Goal: Information Seeking & Learning: Learn about a topic

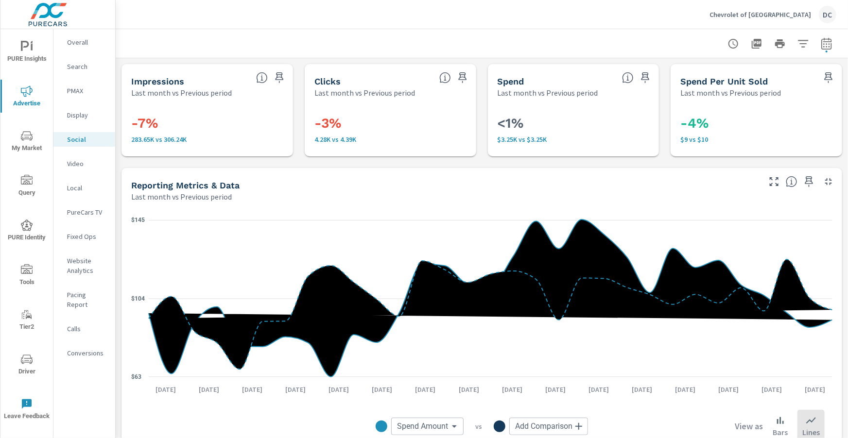
scroll to position [452, 0]
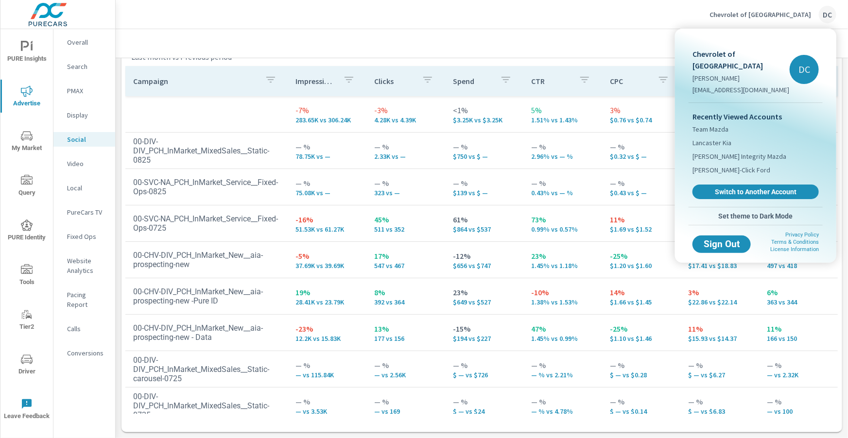
click at [803, 19] on div at bounding box center [424, 219] width 848 height 438
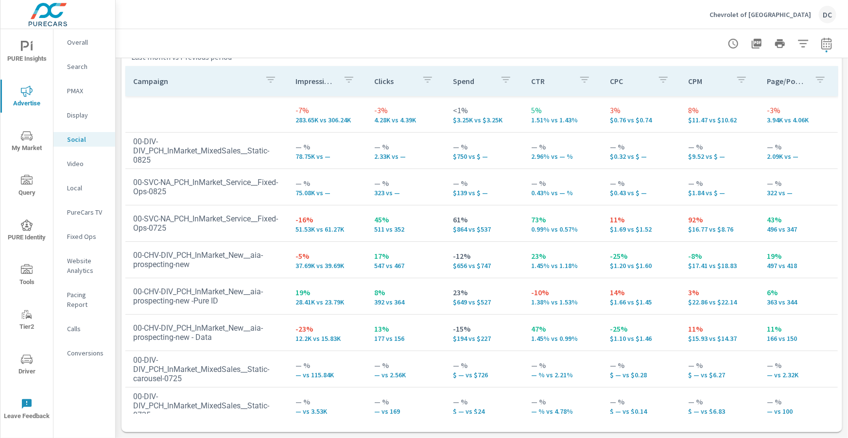
click at [803, 19] on div "Chevrolet of [GEOGRAPHIC_DATA]" at bounding box center [773, 15] width 127 height 18
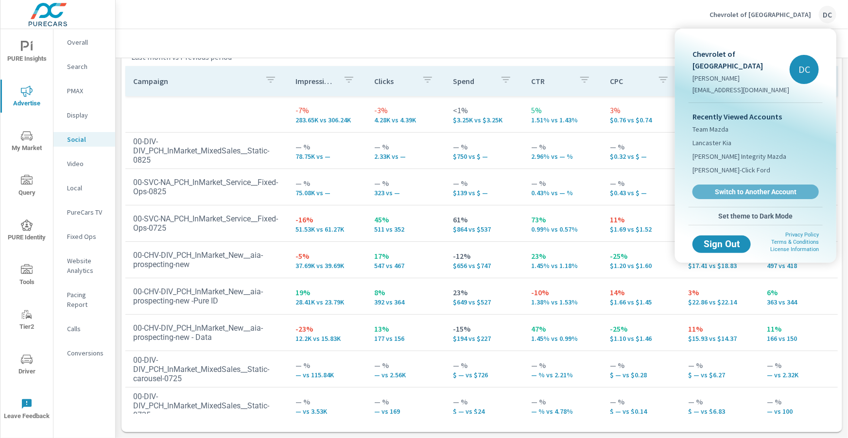
click at [760, 188] on span "Switch to Another Account" at bounding box center [756, 192] width 116 height 9
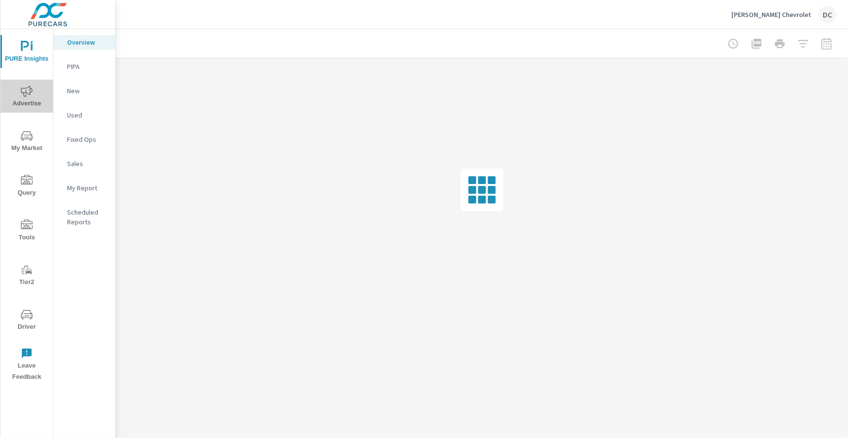
click at [29, 90] on icon "nav menu" at bounding box center [27, 92] width 12 height 12
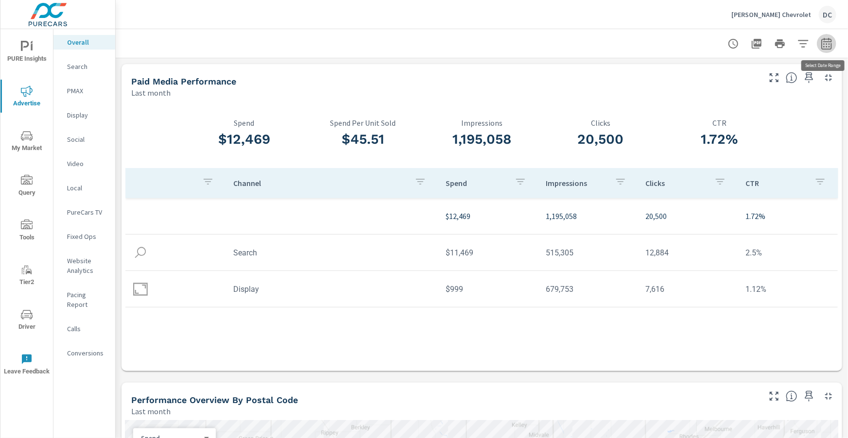
click at [836, 41] on button "button" at bounding box center [826, 43] width 19 height 19
select select "Last month"
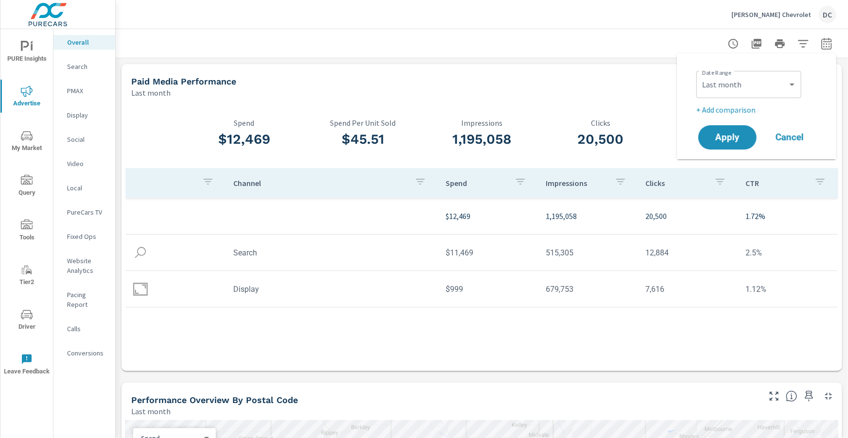
click at [752, 110] on p "+ Add comparison" at bounding box center [759, 110] width 124 height 12
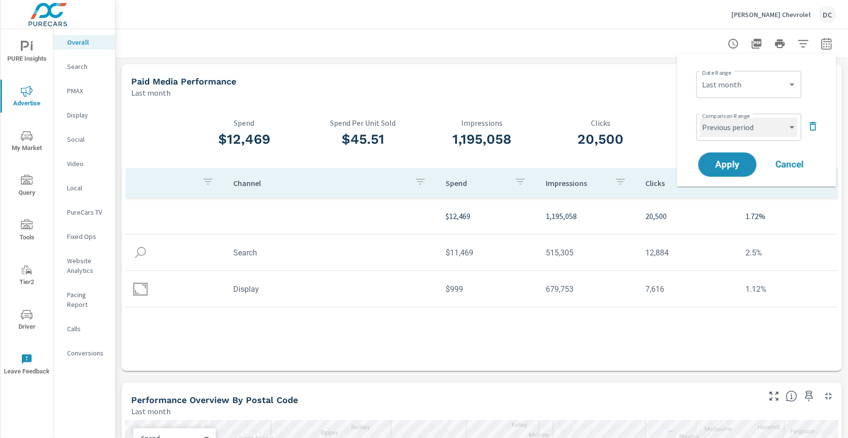
click at [755, 125] on select "Custom Previous period Previous month Previous year" at bounding box center [749, 127] width 97 height 19
click at [701, 118] on select "Custom Previous period Previous month Previous year" at bounding box center [749, 127] width 97 height 19
select select "Previous month"
click at [736, 162] on span "Apply" at bounding box center [728, 164] width 40 height 9
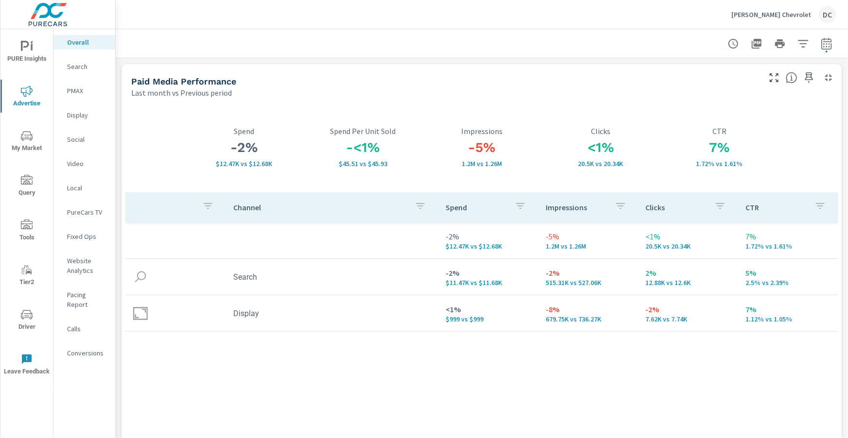
click at [83, 68] on p "Search" at bounding box center [87, 67] width 40 height 10
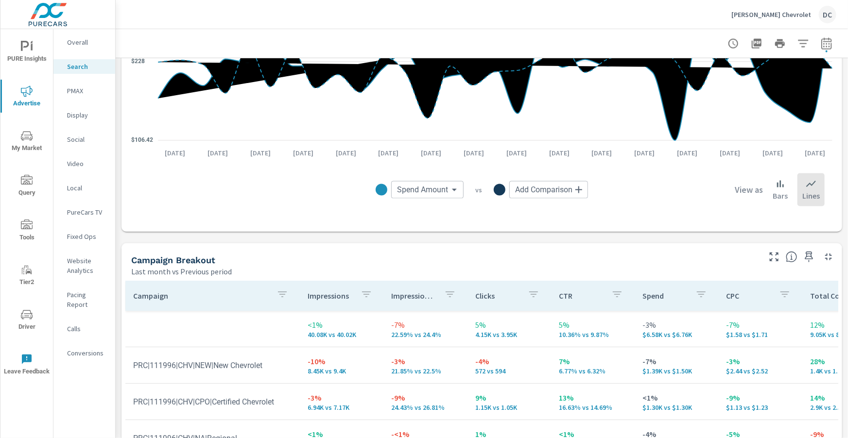
scroll to position [972, 0]
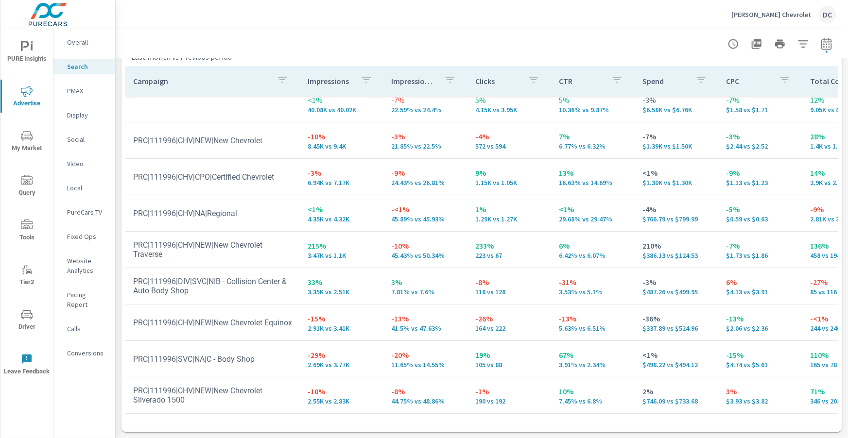
scroll to position [8, 0]
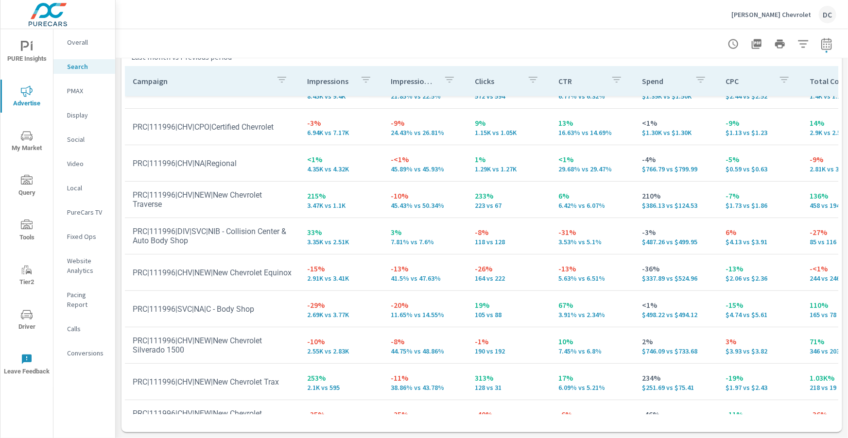
scroll to position [63, 0]
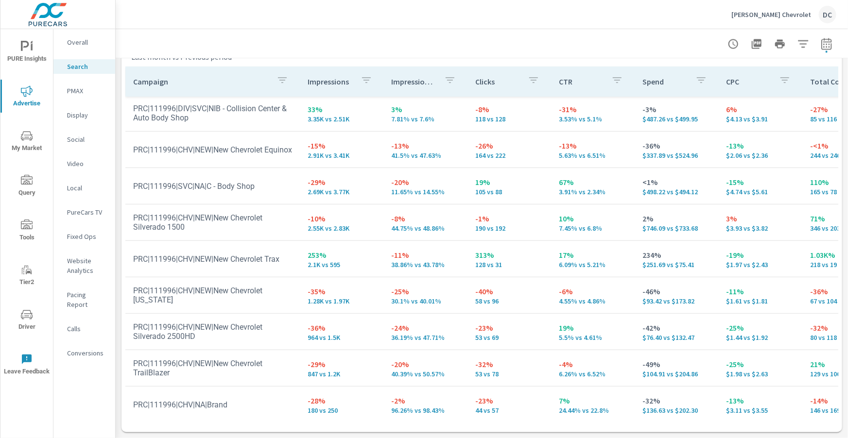
scroll to position [192, 0]
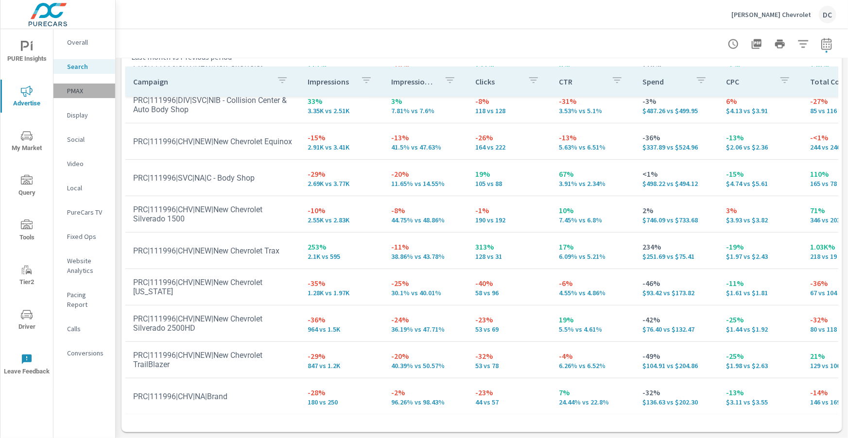
click at [77, 92] on p "PMAX" at bounding box center [87, 91] width 40 height 10
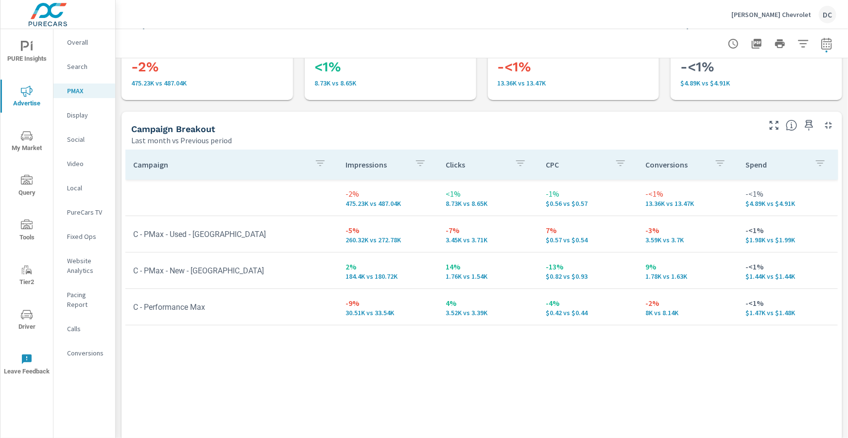
scroll to position [140, 0]
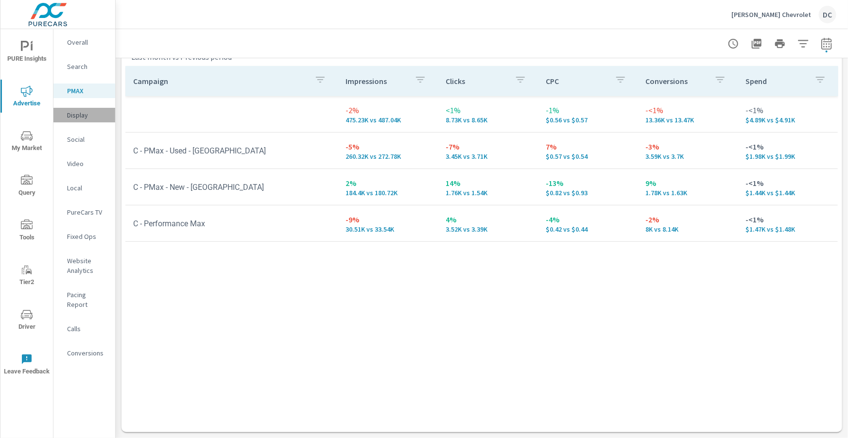
click at [80, 116] on p "Display" at bounding box center [87, 115] width 40 height 10
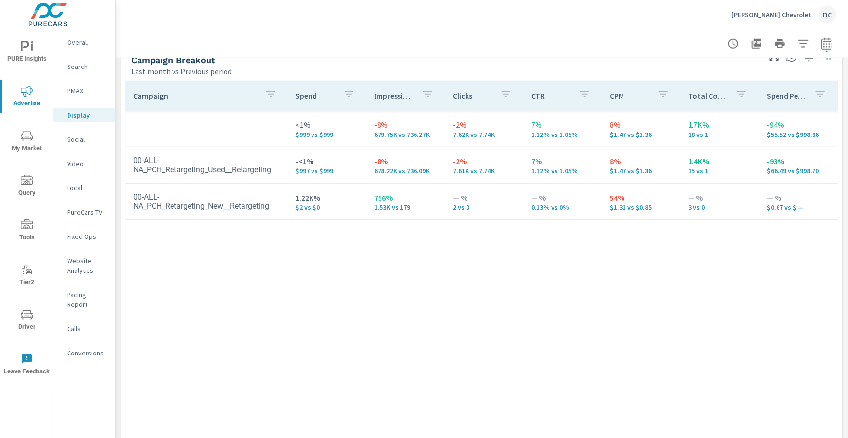
scroll to position [452, 0]
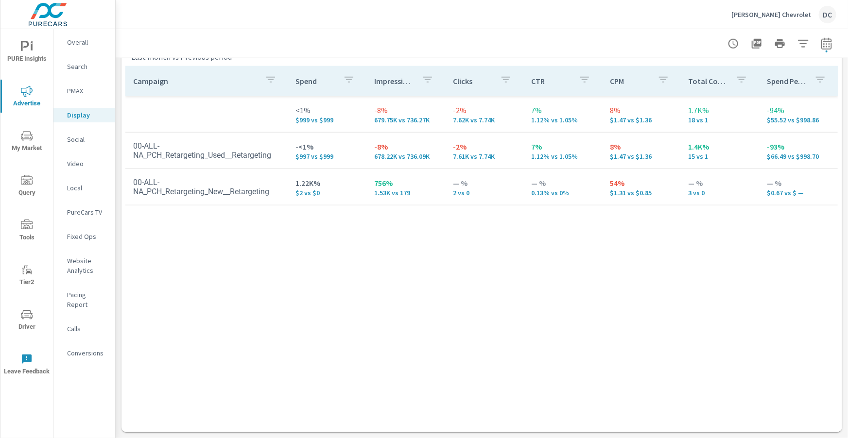
click at [77, 88] on p "PMAX" at bounding box center [87, 91] width 40 height 10
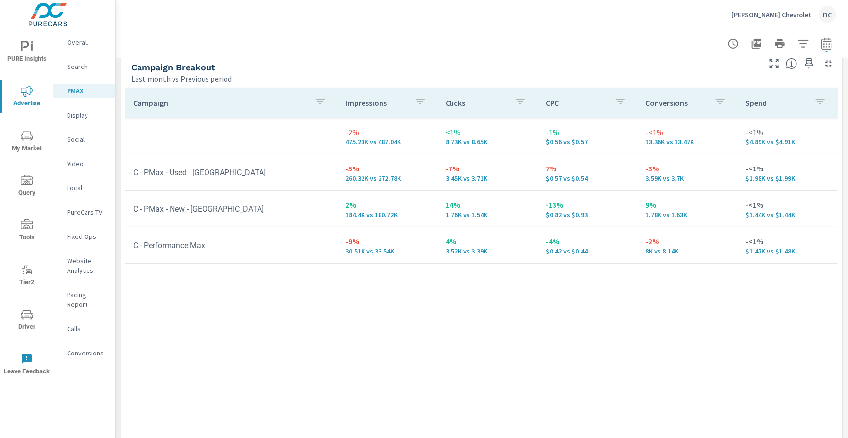
scroll to position [140, 0]
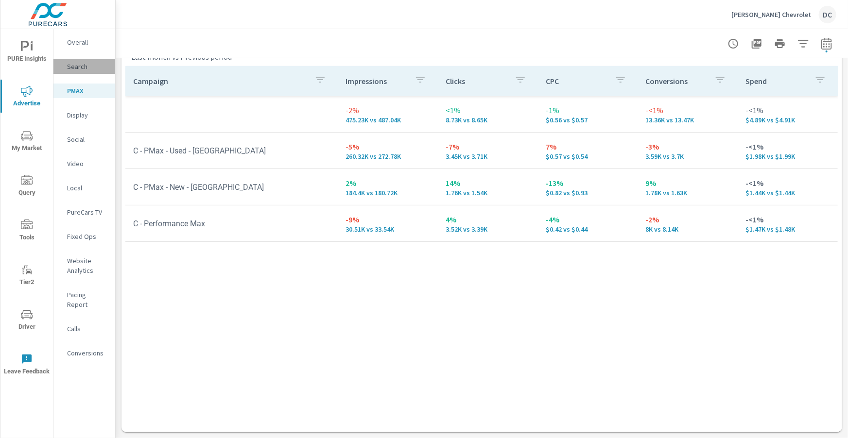
click at [79, 70] on p "Search" at bounding box center [87, 67] width 40 height 10
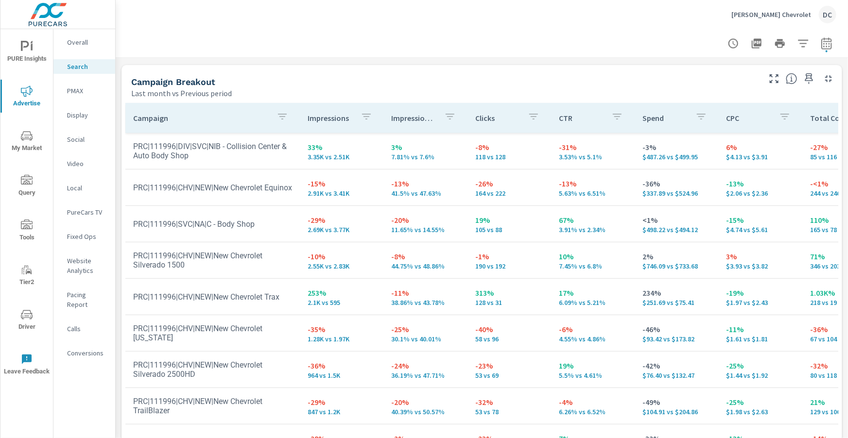
scroll to position [972, 0]
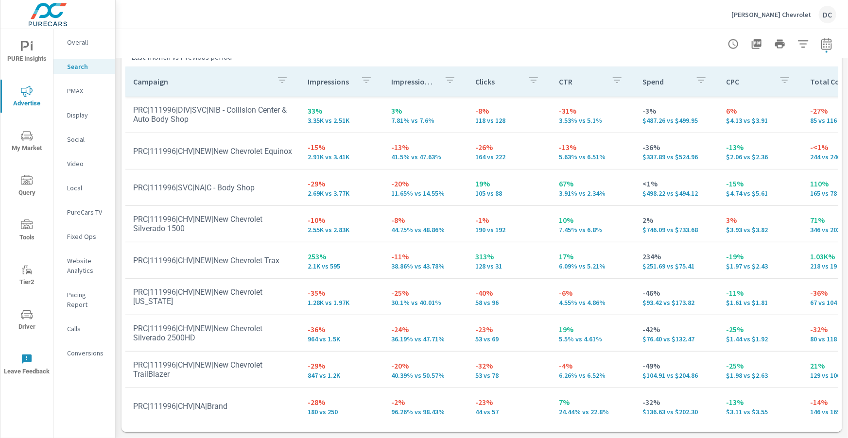
scroll to position [27, 0]
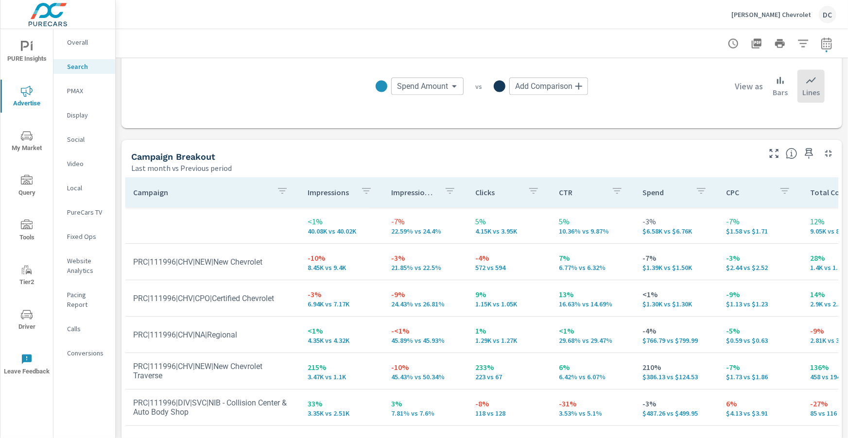
scroll to position [857, 0]
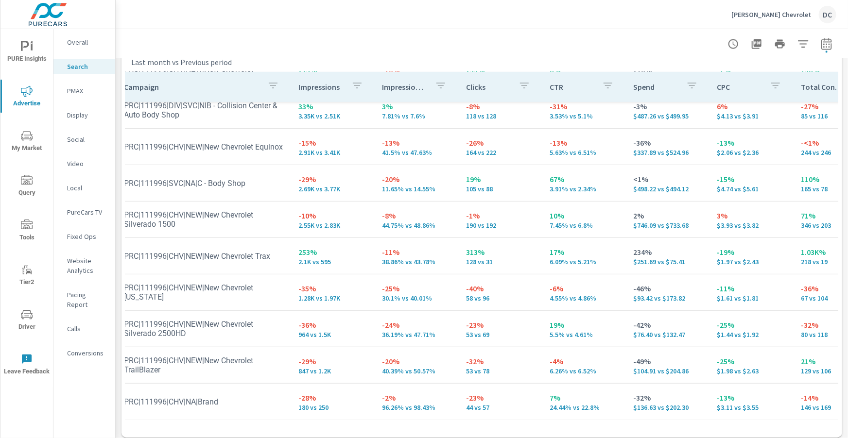
scroll to position [192, 8]
click at [68, 43] on p "Overall" at bounding box center [87, 42] width 40 height 10
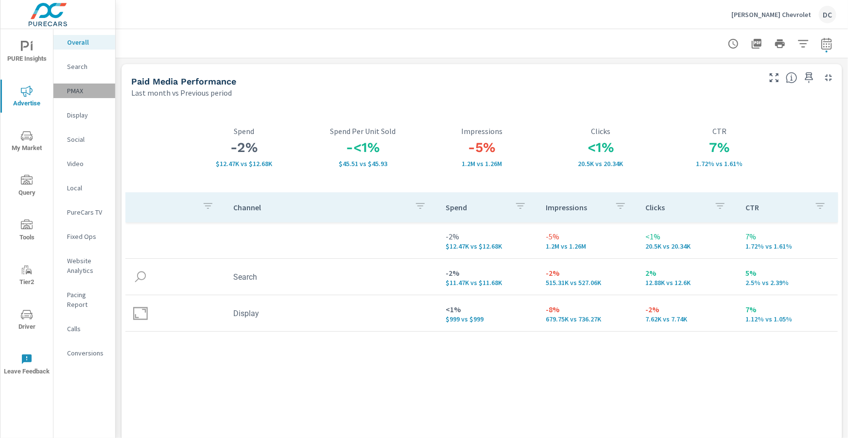
click at [79, 92] on p "PMAX" at bounding box center [87, 91] width 40 height 10
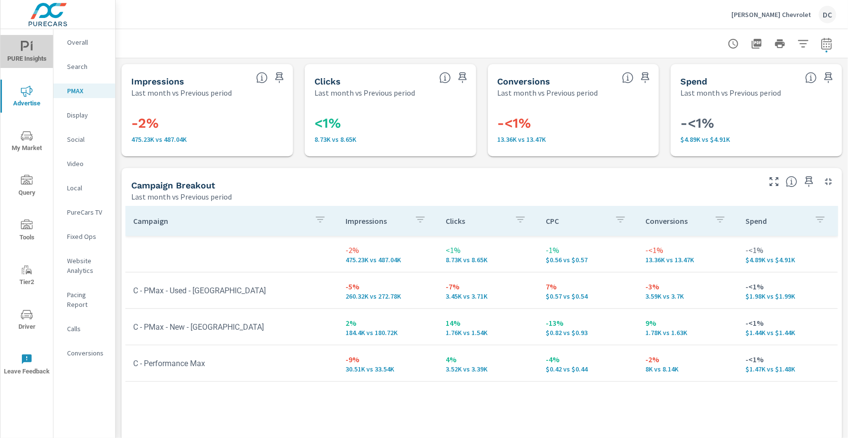
click at [46, 55] on span "PURE Insights" at bounding box center [26, 53] width 47 height 24
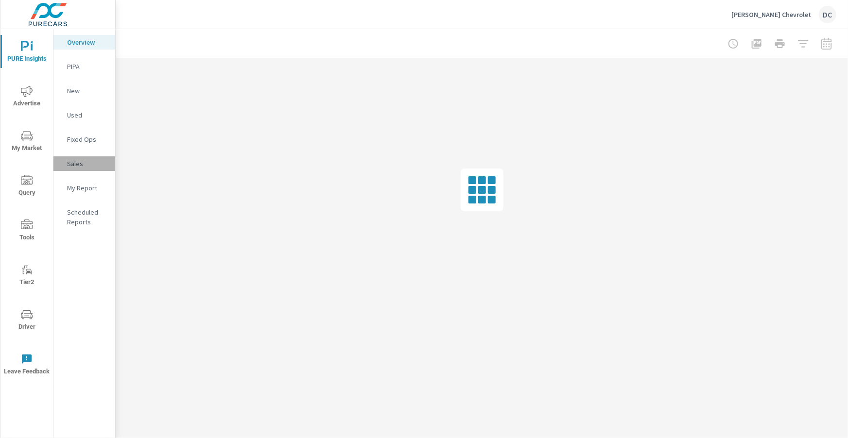
click at [80, 162] on p "Sales" at bounding box center [87, 164] width 40 height 10
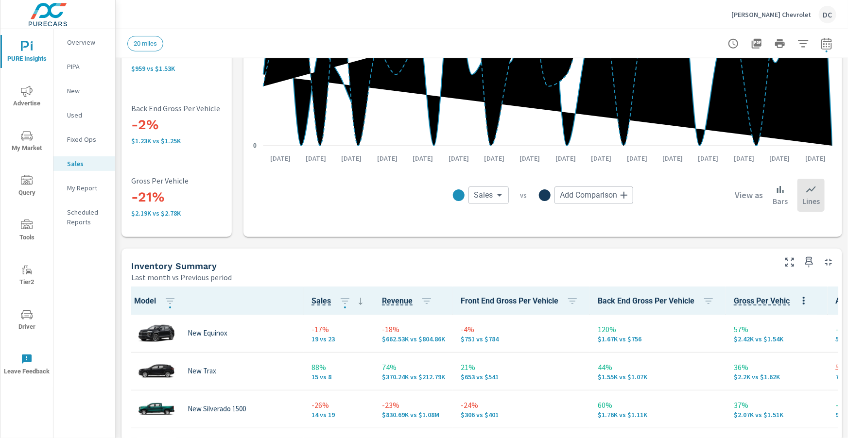
scroll to position [243, 0]
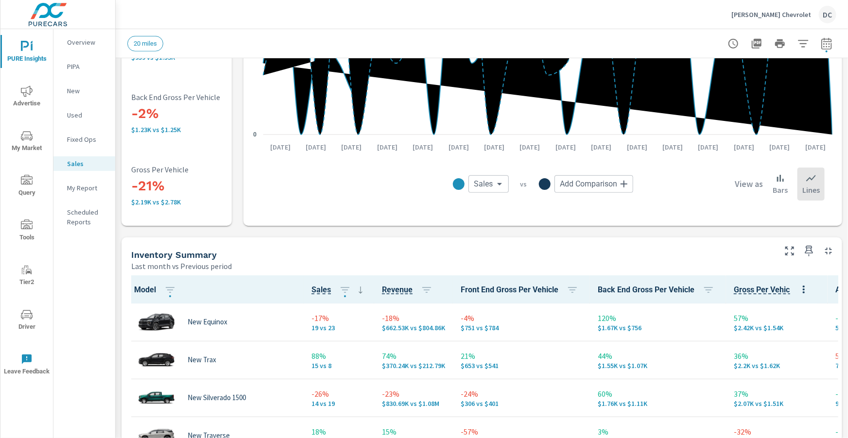
click at [76, 94] on p "New" at bounding box center [87, 91] width 40 height 10
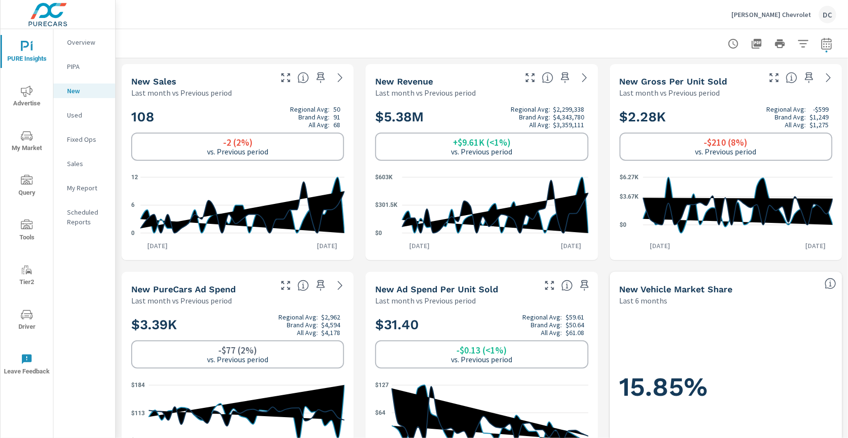
click at [75, 114] on p "Used" at bounding box center [87, 115] width 40 height 10
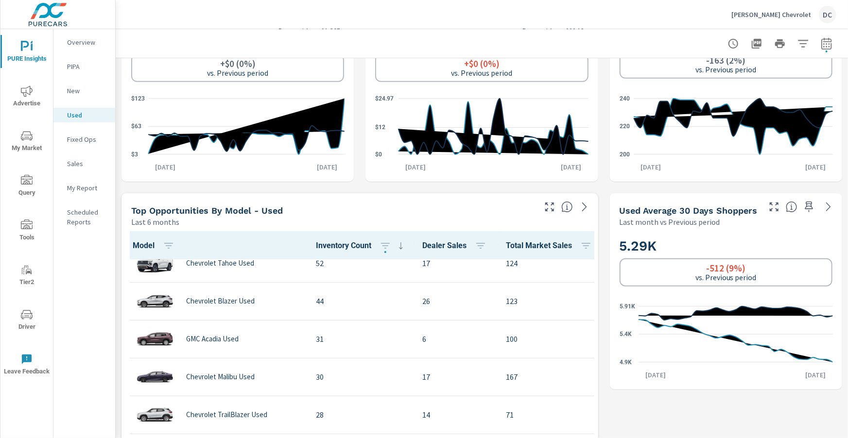
scroll to position [198, 1]
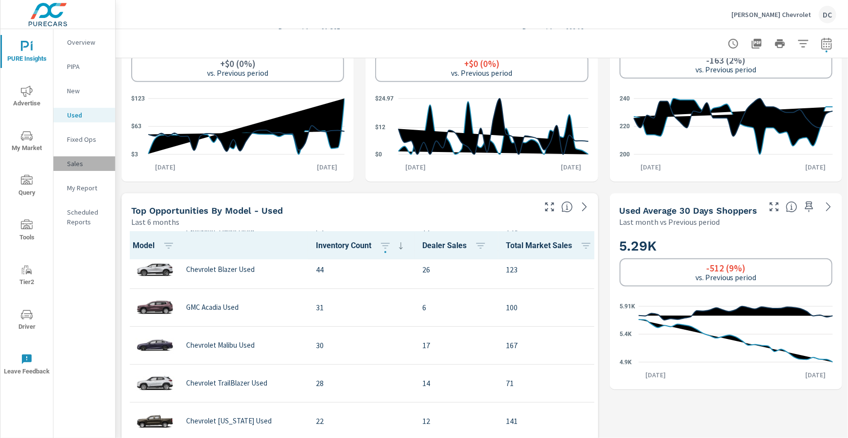
click at [78, 164] on p "Sales" at bounding box center [87, 164] width 40 height 10
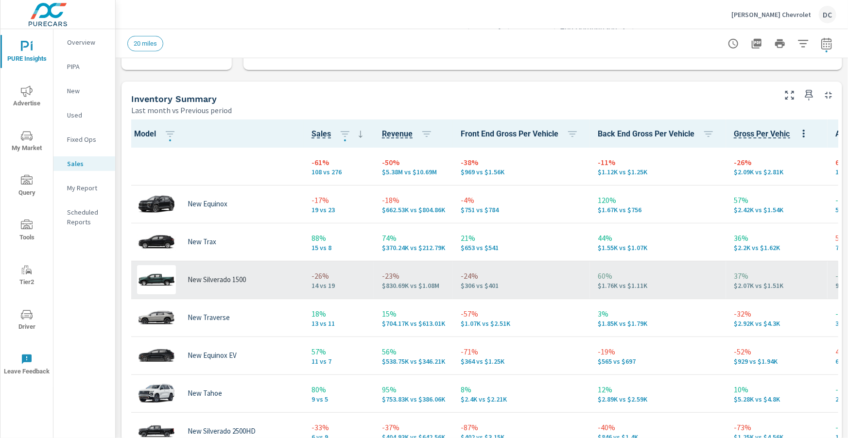
scroll to position [395, 0]
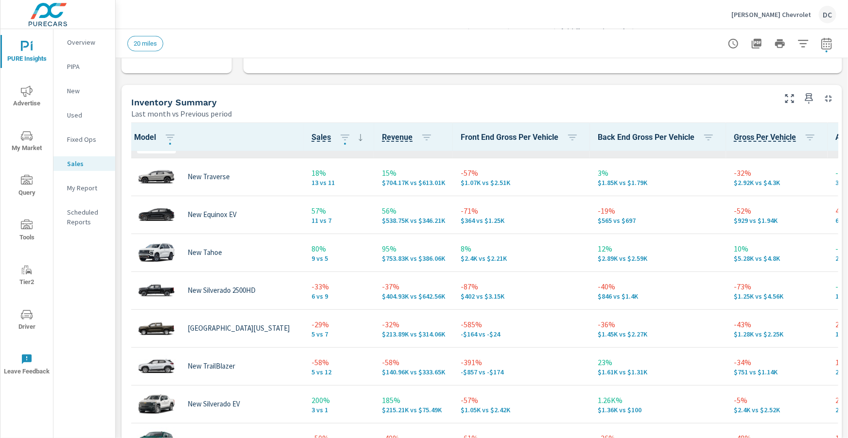
scroll to position [151, 0]
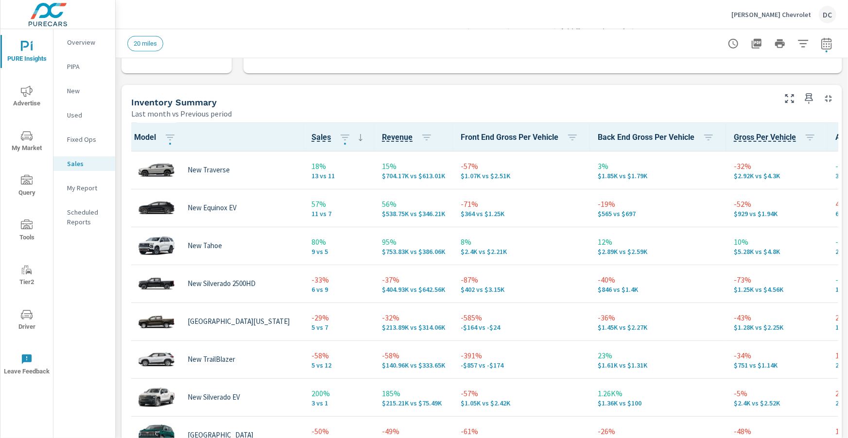
scroll to position [158, 0]
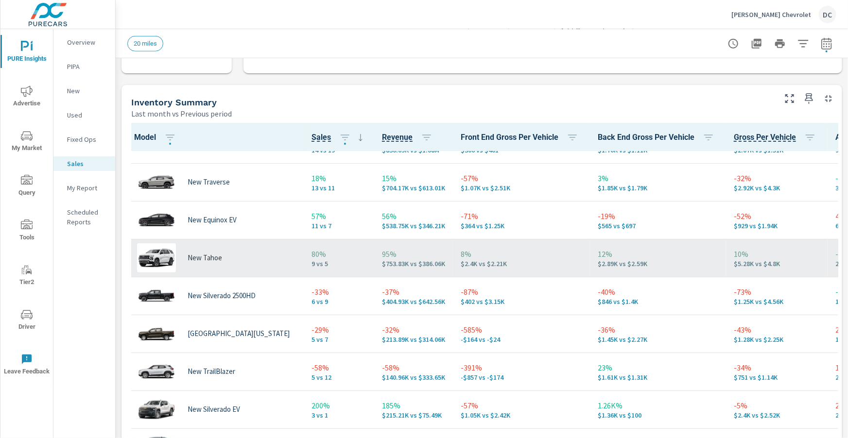
scroll to position [136, 0]
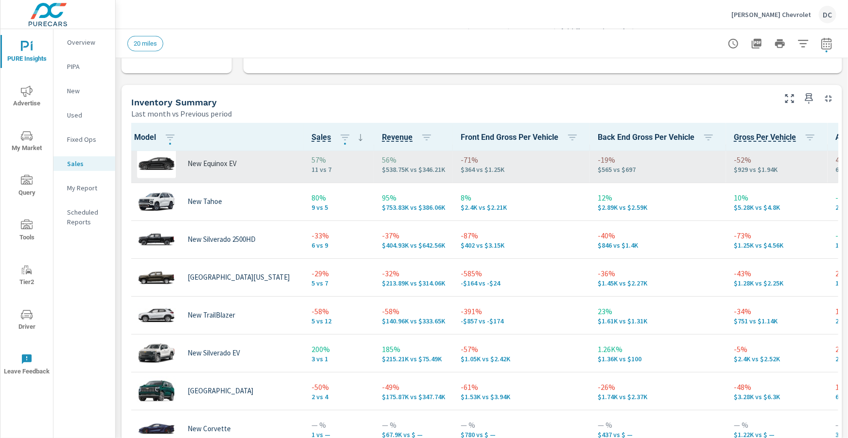
scroll to position [195, 1]
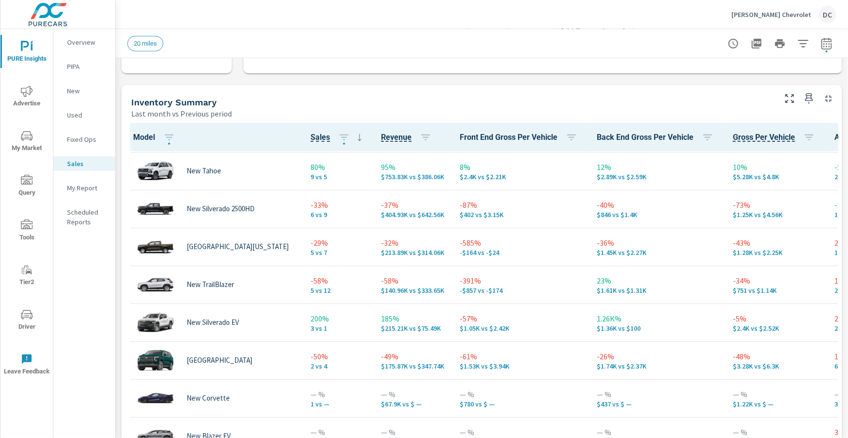
scroll to position [240, 1]
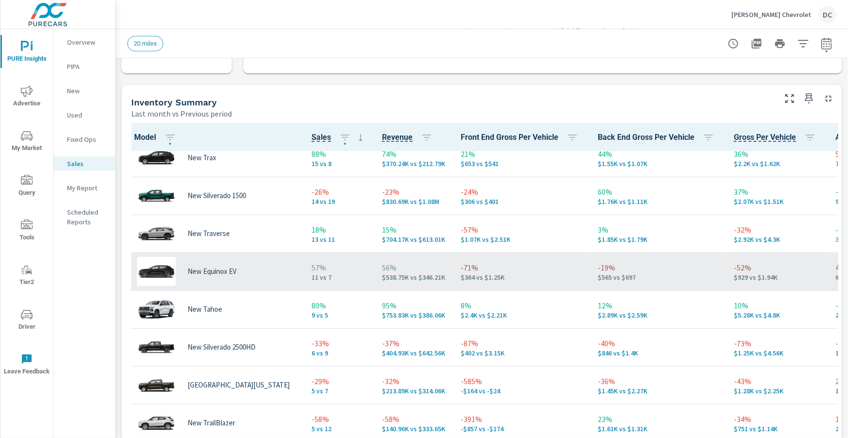
scroll to position [85, 0]
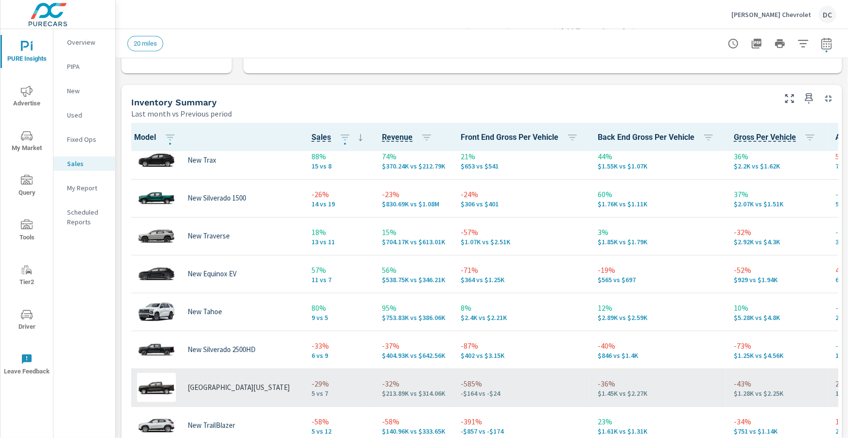
scroll to position [160, 0]
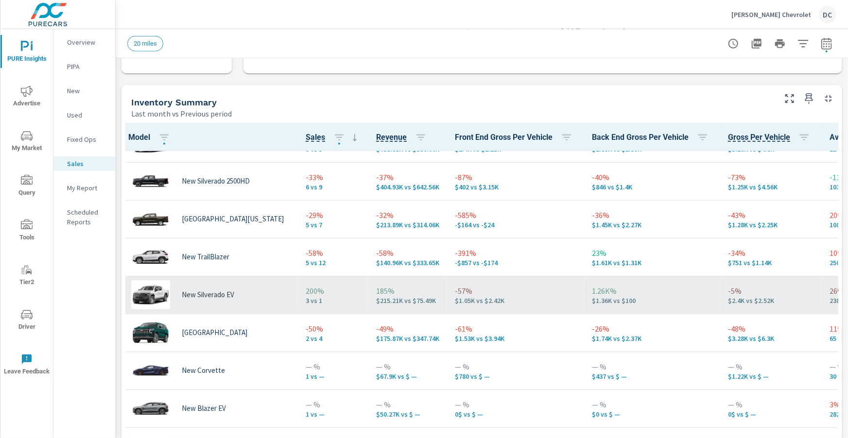
scroll to position [257, 6]
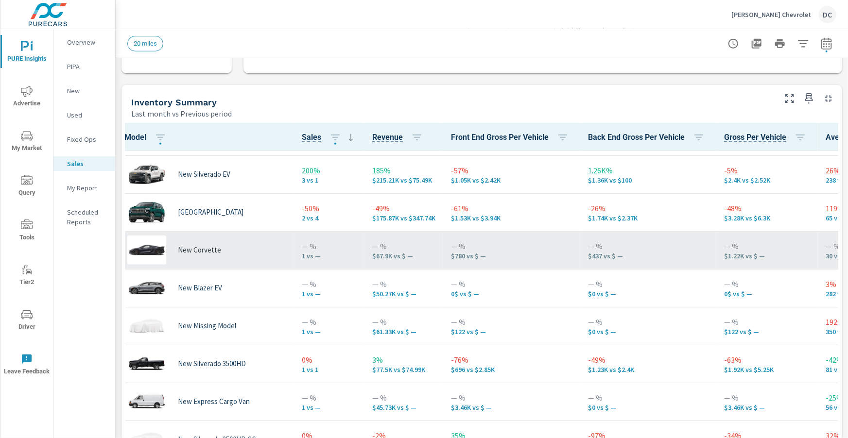
scroll to position [375, 10]
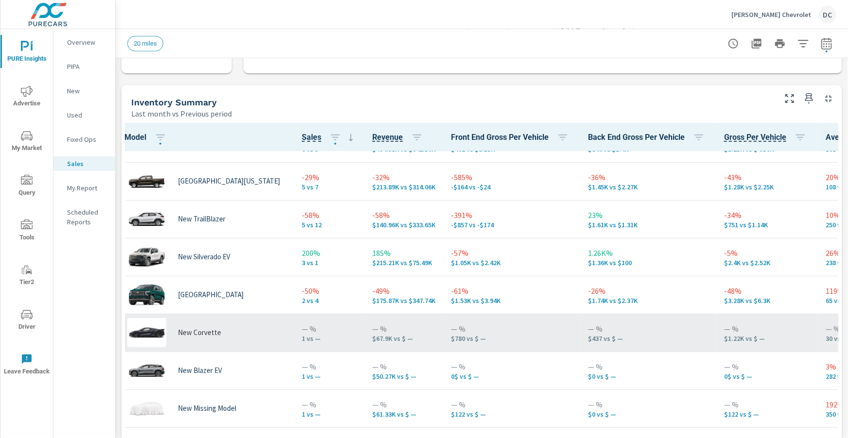
scroll to position [286, 10]
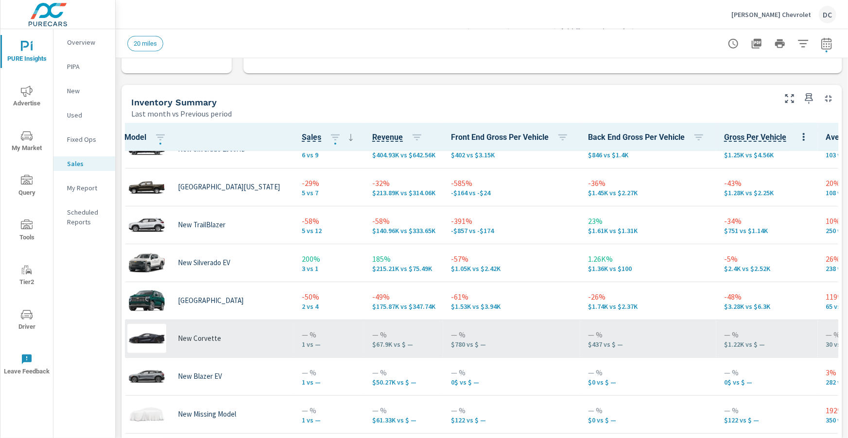
scroll to position [286, 0]
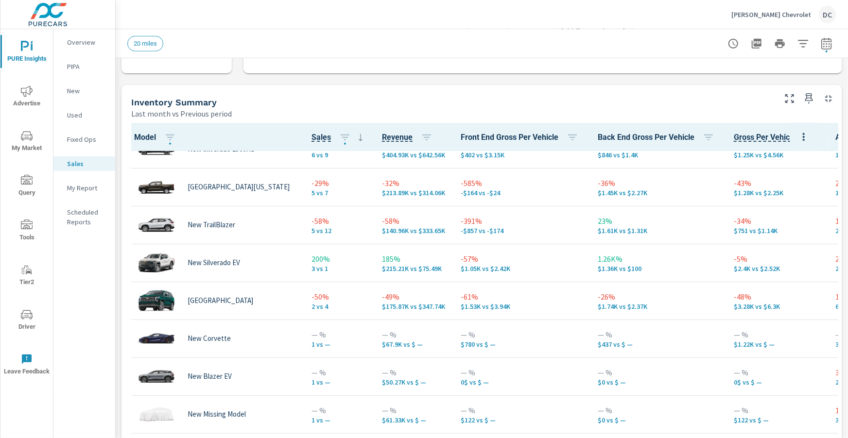
click at [24, 105] on span "Advertise" at bounding box center [26, 98] width 47 height 24
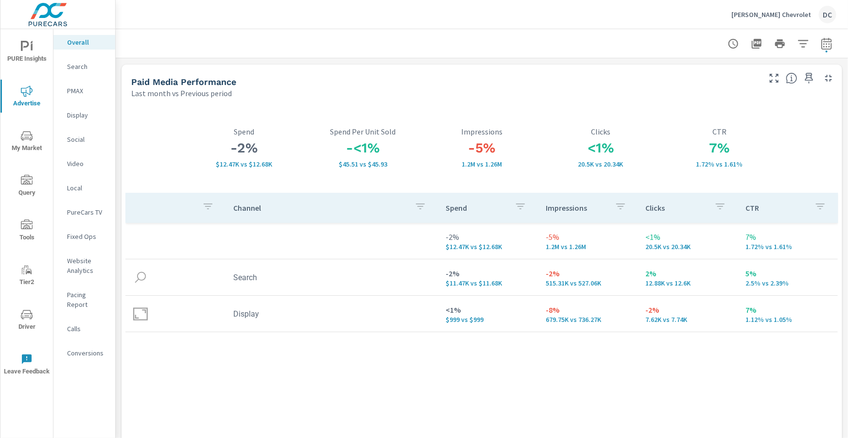
click at [75, 97] on div "PMAX" at bounding box center [84, 91] width 62 height 15
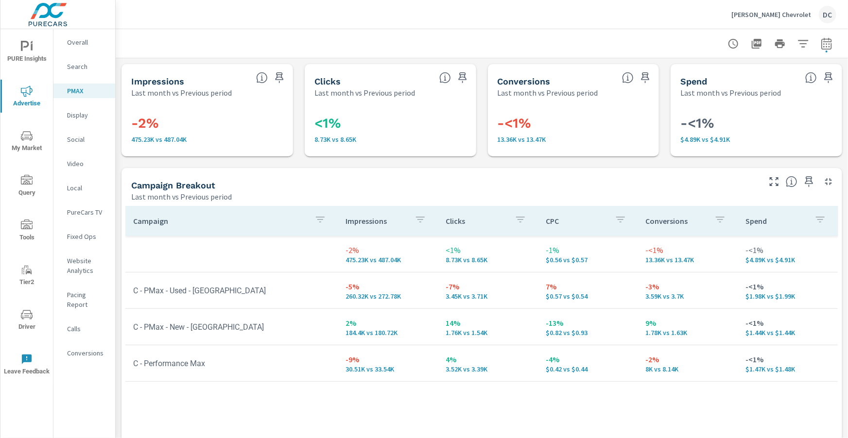
click at [77, 117] on p "Display" at bounding box center [87, 115] width 40 height 10
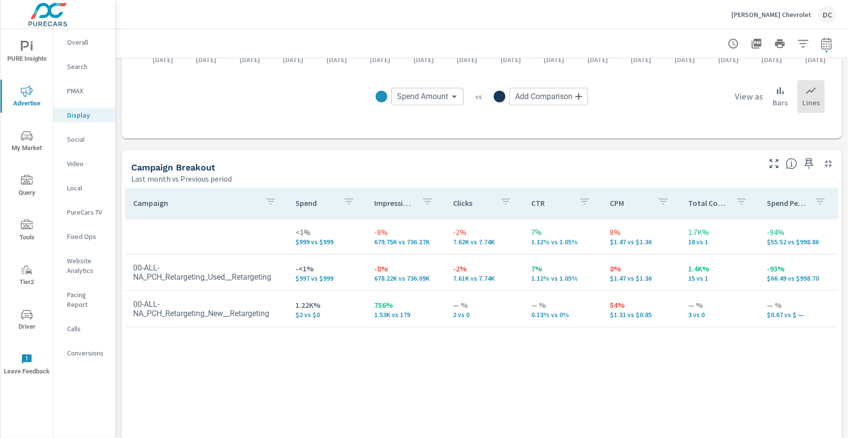
scroll to position [388, 0]
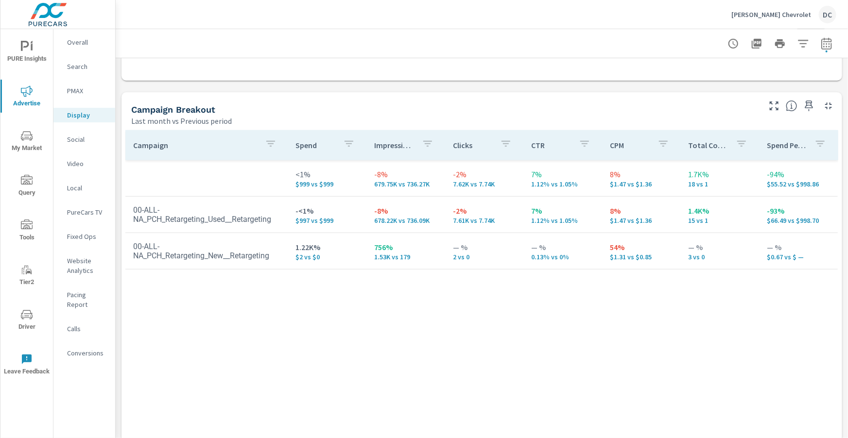
click at [87, 49] on div "Overall" at bounding box center [84, 42] width 62 height 15
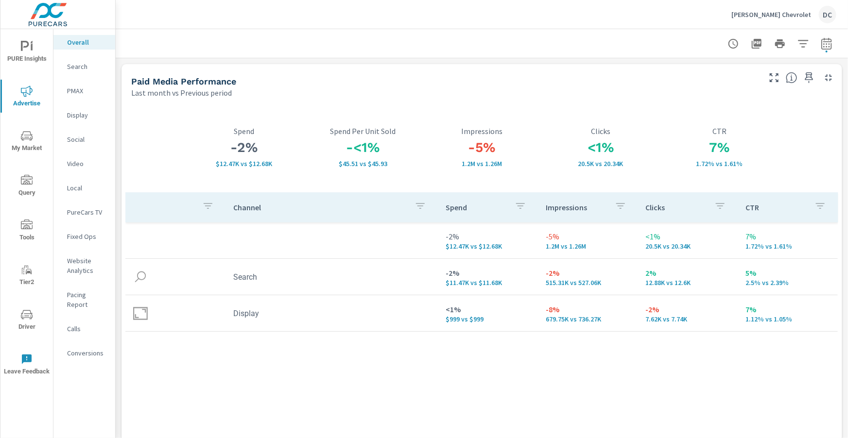
click at [34, 321] on span "Driver" at bounding box center [26, 321] width 47 height 24
